Goal: Information Seeking & Learning: Learn about a topic

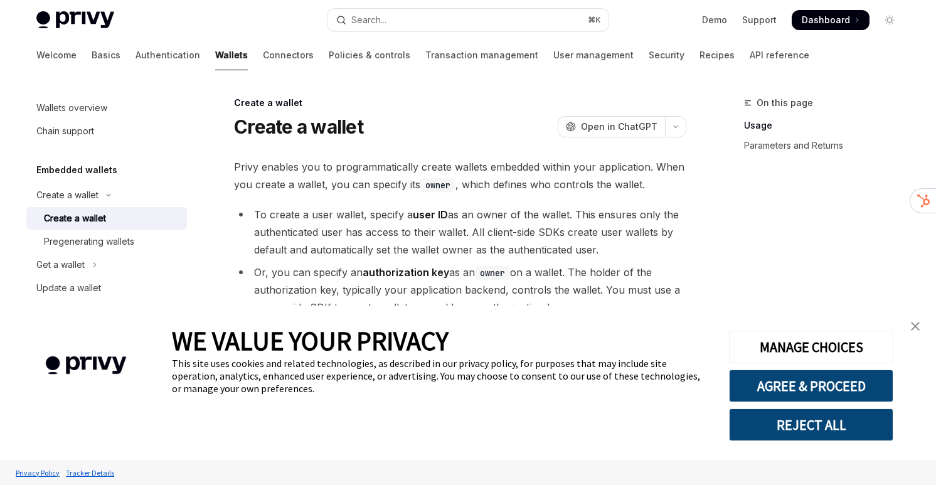
type textarea "*"
click at [463, 24] on button "Search... ⌘ K" at bounding box center [467, 20] width 281 height 23
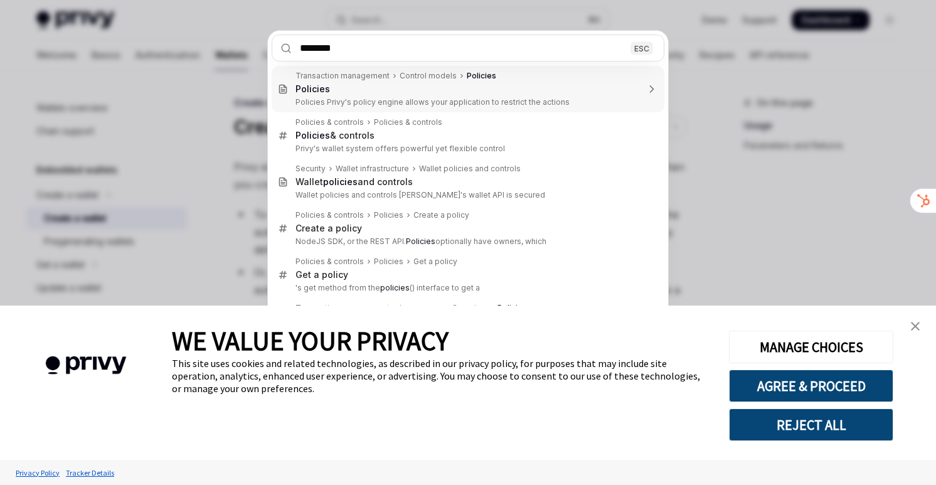
type input "********"
click at [212, 172] on div "******** ESC Transaction management Control models Policies Policies Policies P…" at bounding box center [468, 242] width 936 height 485
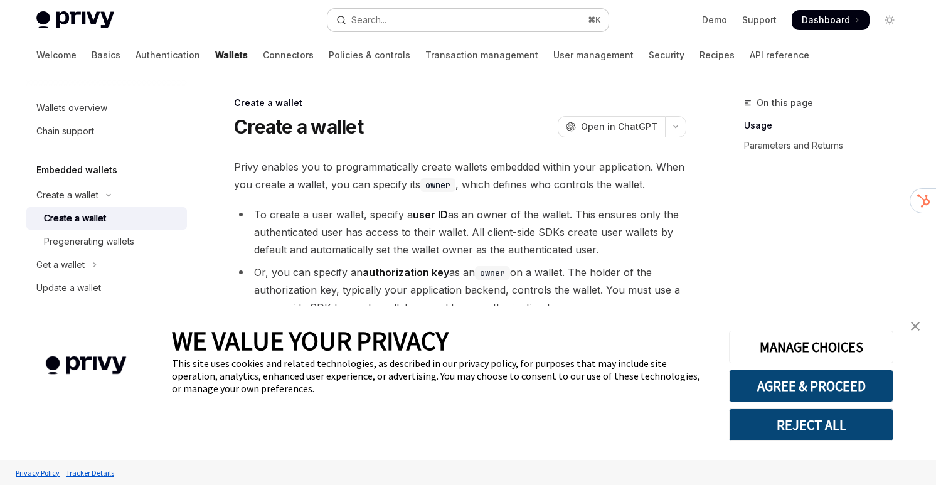
click at [354, 22] on div "Search..." at bounding box center [368, 20] width 35 height 15
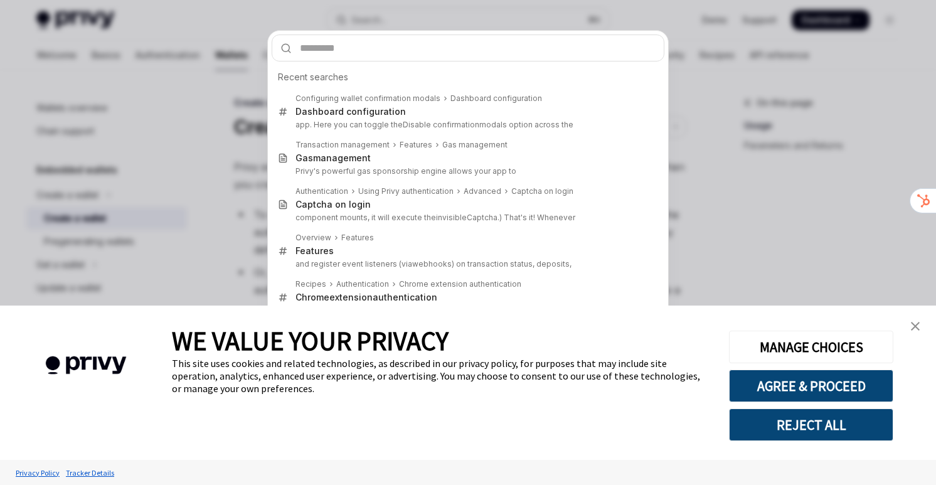
click at [214, 73] on div "Recent searches Configuring wallet confirmation modals Dashboard configuration …" at bounding box center [468, 242] width 936 height 485
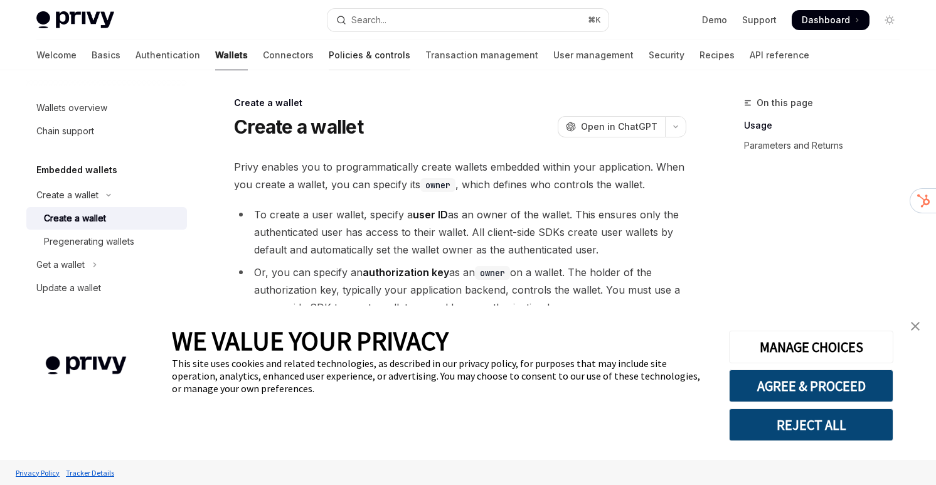
click at [329, 53] on link "Policies & controls" at bounding box center [370, 55] width 82 height 30
type textarea "*"
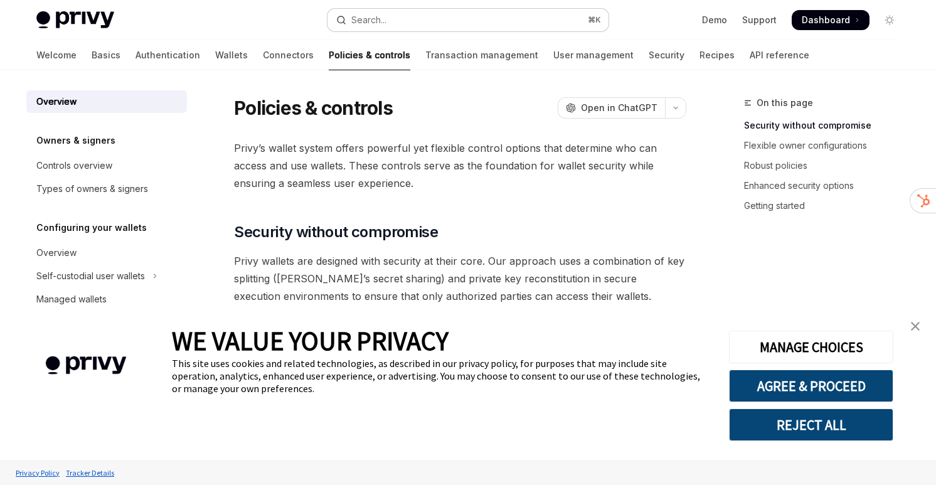
click at [456, 26] on button "Search... ⌘ K" at bounding box center [467, 20] width 281 height 23
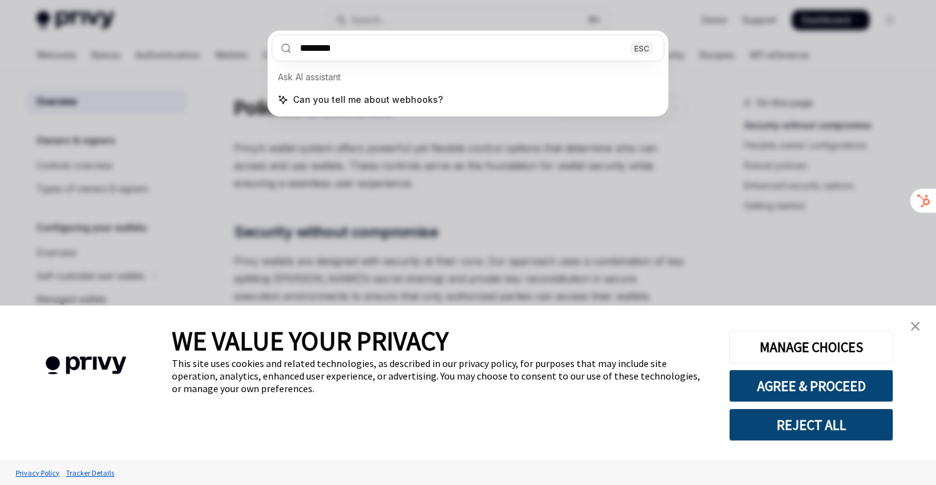
type input "********"
click at [388, 174] on div "******** ESC Ask AI assistant Can you tell me about webhooks?" at bounding box center [468, 242] width 936 height 485
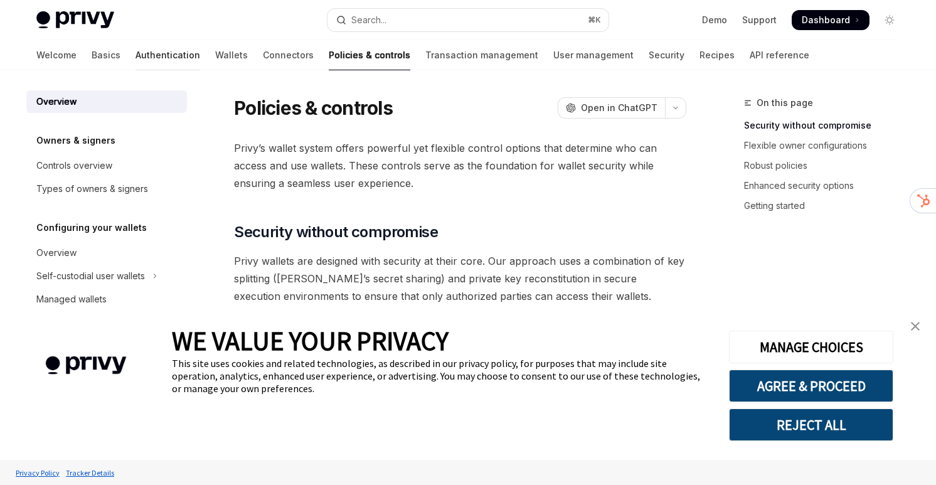
click at [135, 50] on link "Authentication" at bounding box center [167, 55] width 65 height 30
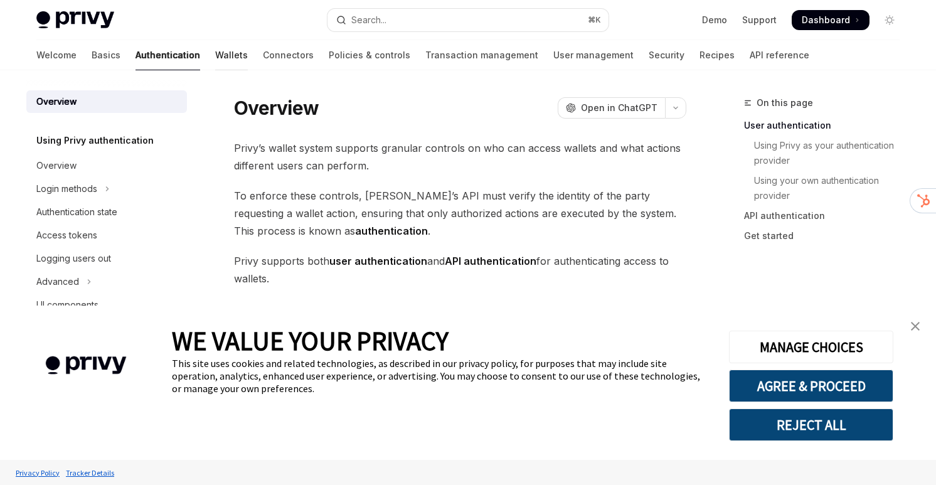
click at [215, 55] on link "Wallets" at bounding box center [231, 55] width 33 height 30
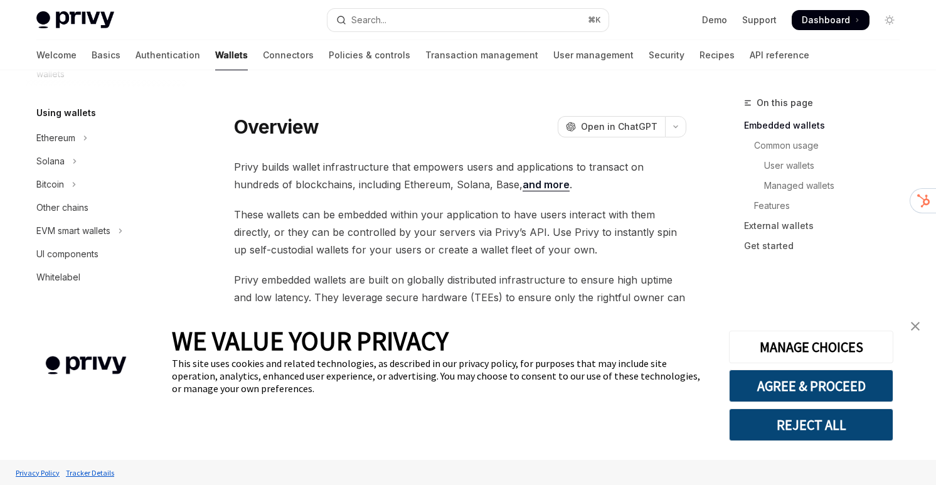
scroll to position [199, 0]
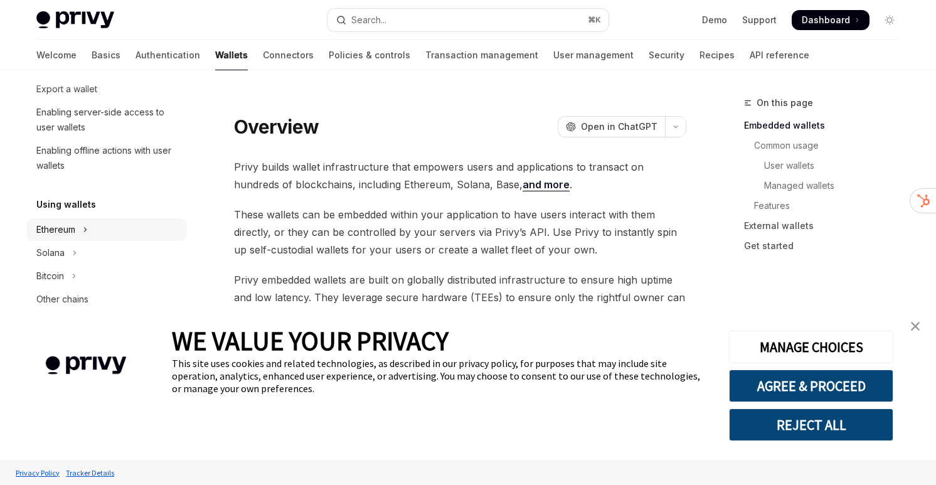
click at [114, 228] on button "Ethereum" at bounding box center [106, 229] width 161 height 23
type textarea "*"
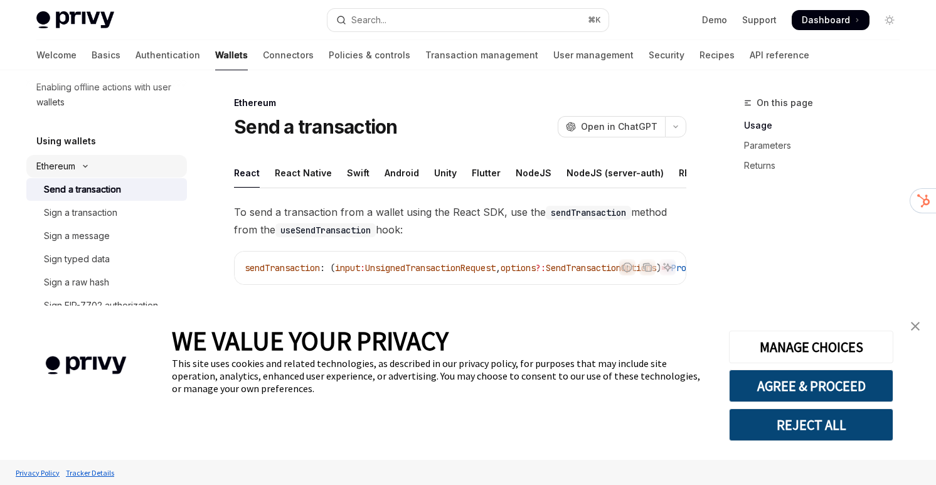
scroll to position [277, 0]
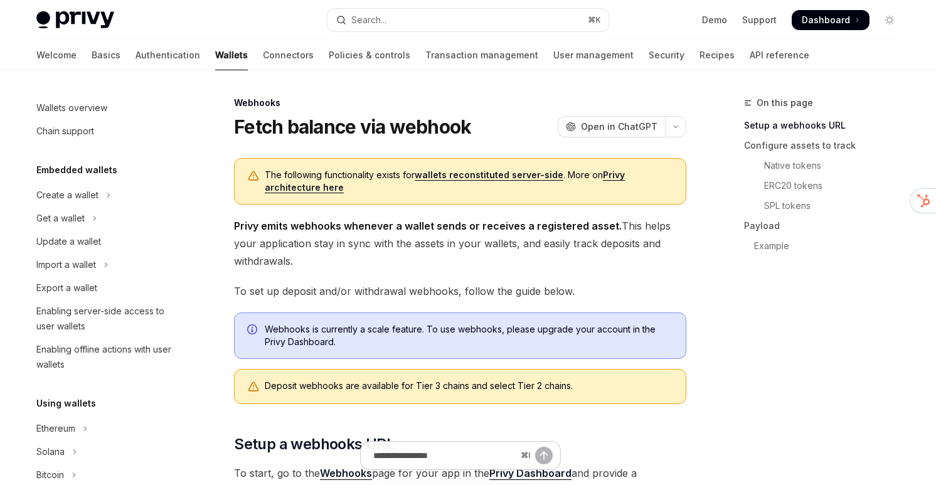
scroll to position [511, 0]
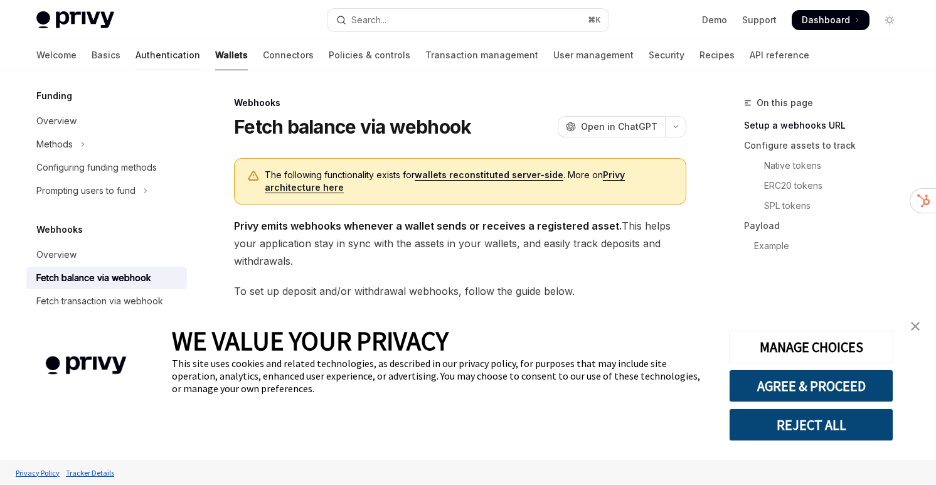
click at [135, 52] on link "Authentication" at bounding box center [167, 55] width 65 height 30
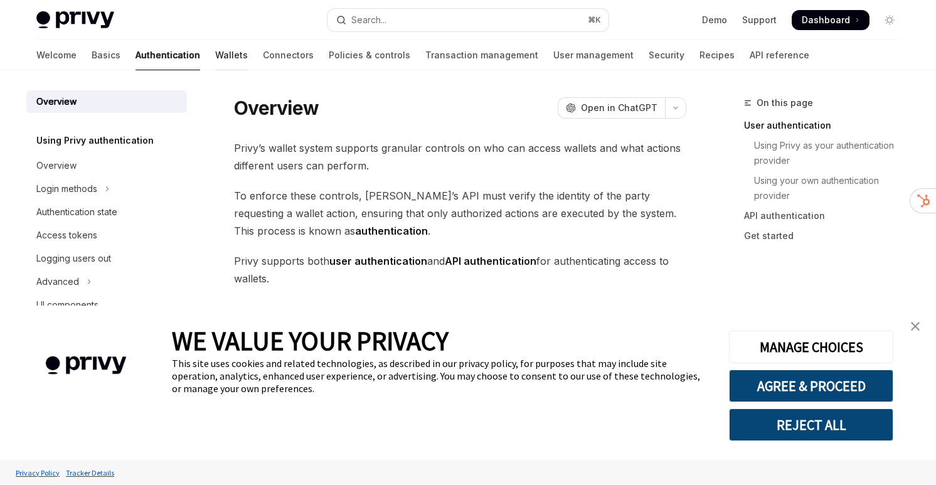
click at [215, 53] on link "Wallets" at bounding box center [231, 55] width 33 height 30
click at [215, 65] on link "Wallets" at bounding box center [231, 55] width 33 height 30
click at [357, 22] on div "Search..." at bounding box center [368, 20] width 35 height 15
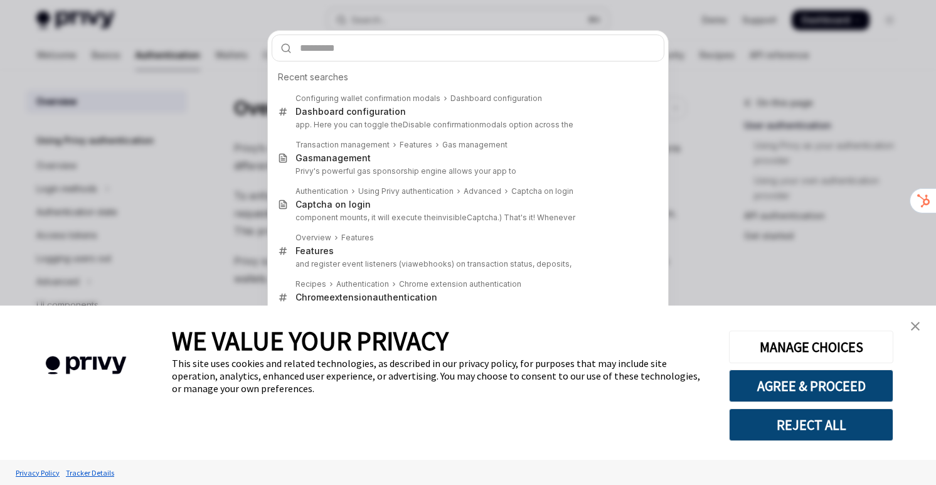
type textarea "*"
